Goal: Find contact information: Find contact information

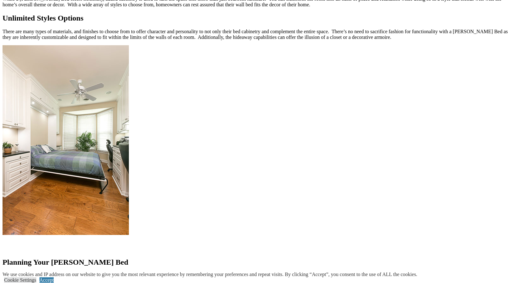
scroll to position [790, 0]
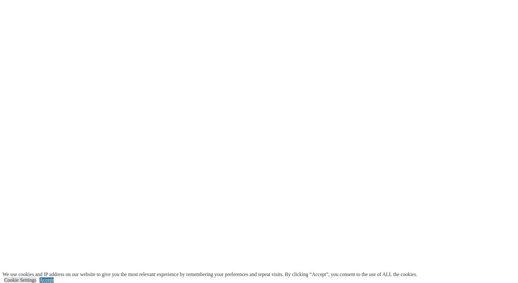
scroll to position [1042, 0]
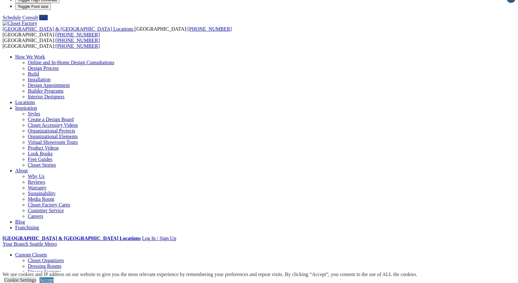
scroll to position [0, 0]
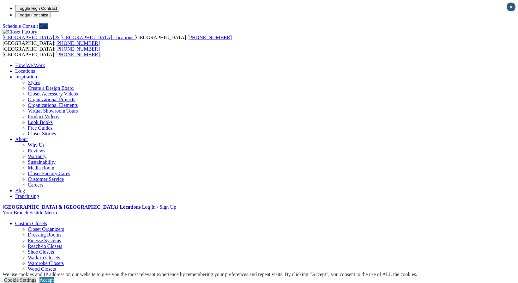
click at [35, 68] on link "Locations" at bounding box center [25, 70] width 20 height 5
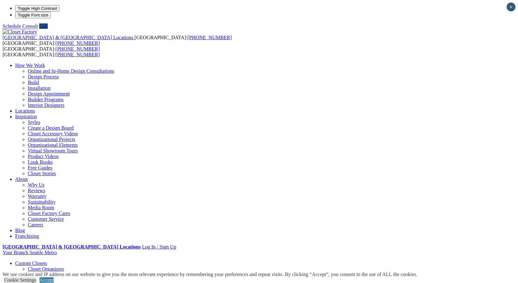
type input "*****"
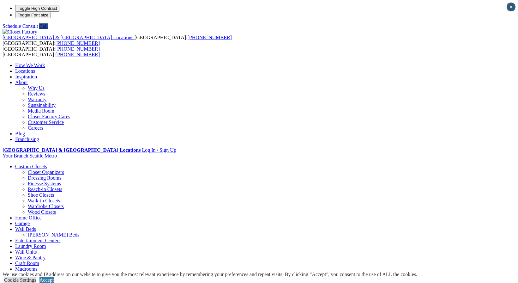
drag, startPoint x: 176, startPoint y: 102, endPoint x: 271, endPoint y: 102, distance: 94.8
copy em "[STREET_ADDRESS]"
